Goal: Task Accomplishment & Management: Manage account settings

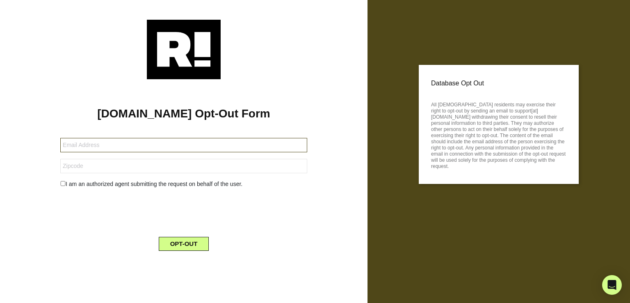
click at [161, 146] on input "text" at bounding box center [183, 145] width 247 height 14
paste input "[EMAIL_ADDRESS][DOMAIN_NAME]"
type input "[EMAIL_ADDRESS][DOMAIN_NAME]"
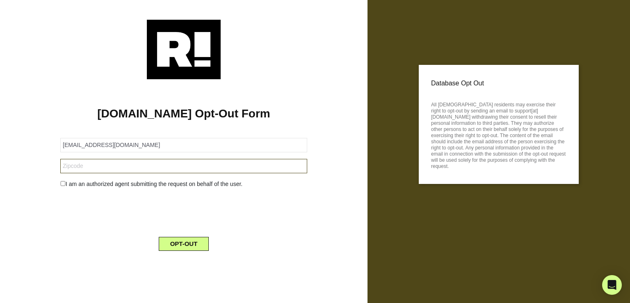
click at [136, 166] on input "text" at bounding box center [183, 166] width 247 height 14
type input "92606"
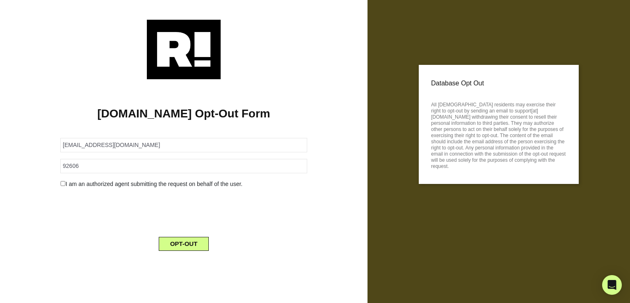
click at [63, 186] on div "I am an authorized agent submitting the request on behalf of the user." at bounding box center [183, 184] width 259 height 9
click at [62, 183] on input "checkbox" at bounding box center [62, 183] width 5 height 5
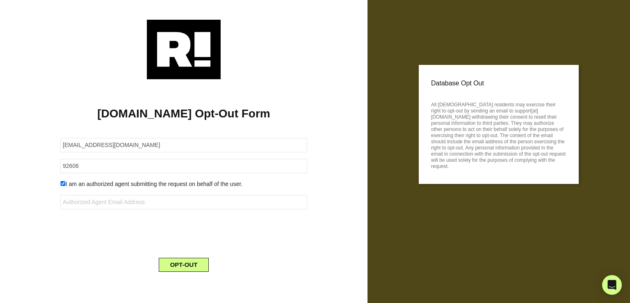
click at [61, 183] on input "checkbox" at bounding box center [62, 183] width 5 height 5
checkbox input "false"
click at [190, 240] on button "OPT-OUT" at bounding box center [184, 244] width 50 height 14
